Goal: Task Accomplishment & Management: Use online tool/utility

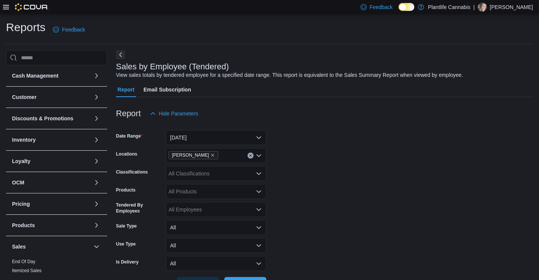
click at [245, 280] on span "Run Report" at bounding box center [245, 285] width 27 height 8
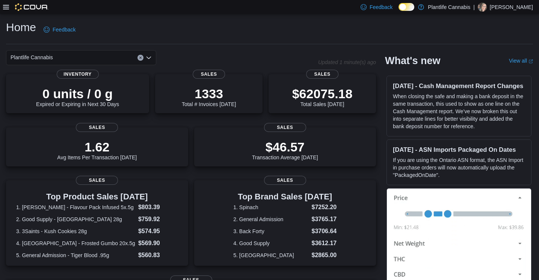
click at [7, 7] on icon at bounding box center [6, 7] width 6 height 5
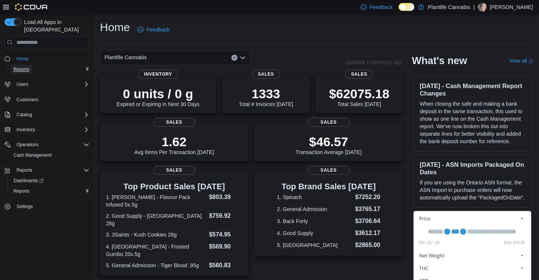
click at [24, 66] on span "Reports" at bounding box center [22, 69] width 16 height 6
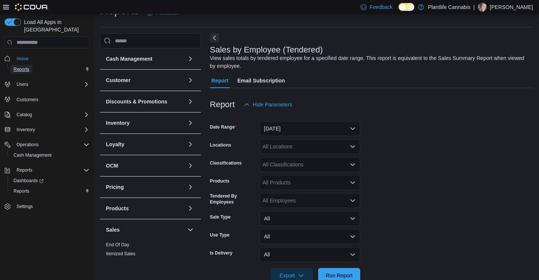
scroll to position [25, 0]
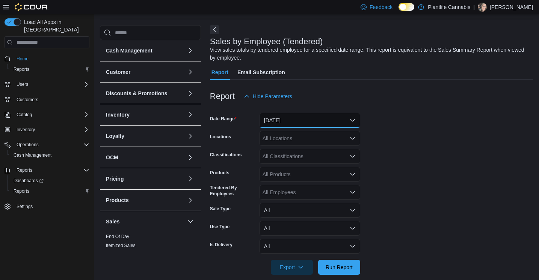
click at [279, 121] on button "[DATE]" at bounding box center [309, 120] width 101 height 15
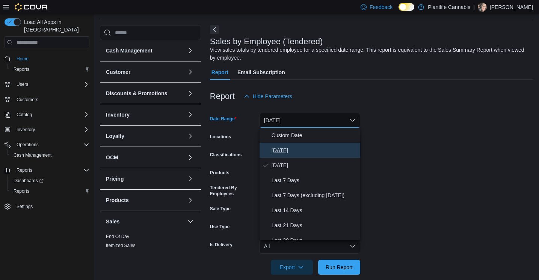
click at [278, 149] on span "[DATE]" at bounding box center [314, 150] width 86 height 9
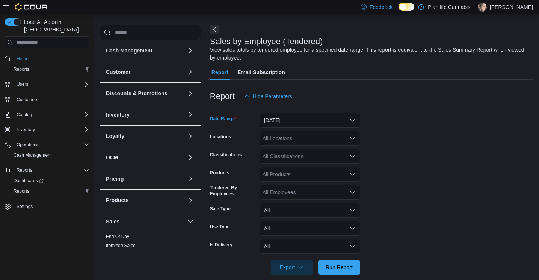
click at [285, 141] on div "All Locations" at bounding box center [309, 138] width 101 height 15
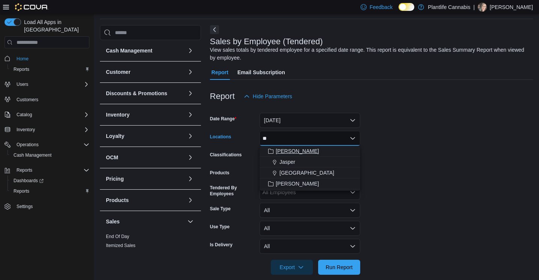
type input "**"
click at [290, 155] on button "[PERSON_NAME]" at bounding box center [309, 151] width 101 height 11
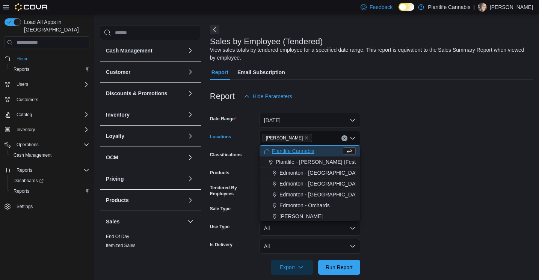
click at [371, 185] on form "Date Range [DATE] Locations [GEOGRAPHIC_DATA] box. Selected. Ashton. Press Back…" at bounding box center [371, 189] width 323 height 171
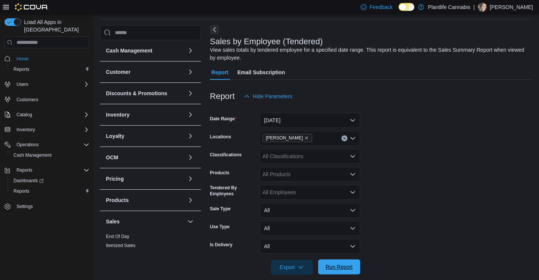
click at [336, 270] on span "Run Report" at bounding box center [339, 268] width 27 height 8
click at [216, 29] on button "Next" at bounding box center [214, 29] width 9 height 9
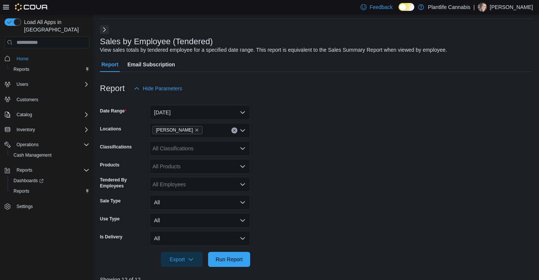
click at [7, 6] on icon at bounding box center [6, 7] width 6 height 6
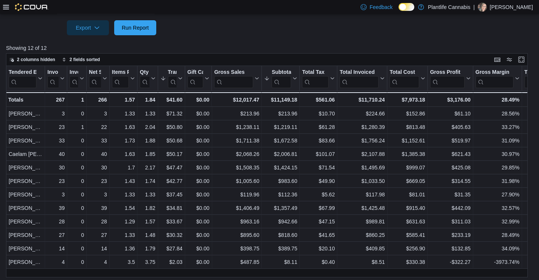
scroll to position [261, 0]
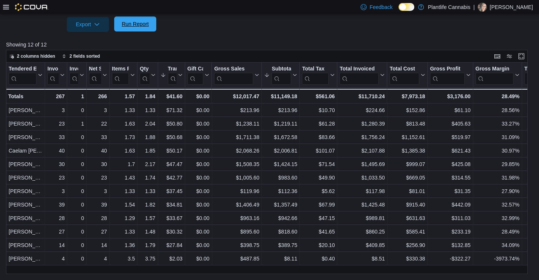
click at [133, 25] on span "Run Report" at bounding box center [135, 24] width 27 height 8
